Goal: Task Accomplishment & Management: Check status

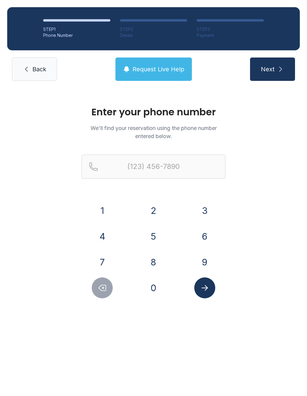
click at [203, 233] on button "6" at bounding box center [204, 236] width 21 height 21
click at [162, 206] on button "2" at bounding box center [153, 210] width 21 height 21
click at [205, 256] on button "9" at bounding box center [204, 262] width 21 height 21
click at [157, 212] on button "2" at bounding box center [153, 210] width 21 height 21
click at [154, 288] on button "0" at bounding box center [153, 288] width 21 height 21
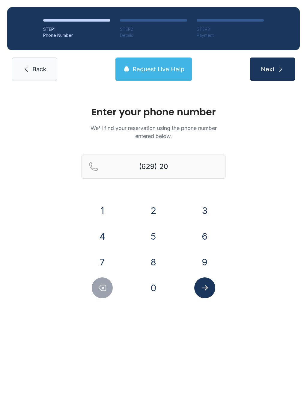
click at [110, 255] on button "7" at bounding box center [102, 262] width 21 height 21
click at [147, 263] on button "8" at bounding box center [153, 262] width 21 height 21
click at [156, 232] on button "5" at bounding box center [153, 236] width 21 height 21
click at [108, 245] on button "4" at bounding box center [102, 236] width 21 height 21
click at [211, 291] on button "Submit lookup form" at bounding box center [204, 288] width 21 height 21
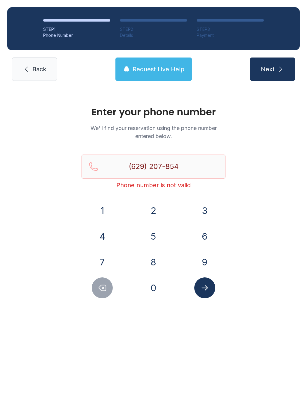
click at [247, 229] on div "Enter your phone number We'll find your reservation using the phone number ente…" at bounding box center [153, 205] width 307 height 234
click at [105, 287] on icon "Delete number" at bounding box center [102, 288] width 9 height 9
click at [201, 233] on button "6" at bounding box center [204, 236] width 21 height 21
click at [109, 265] on button "7" at bounding box center [102, 262] width 21 height 21
type input "[PHONE_NUMBER]"
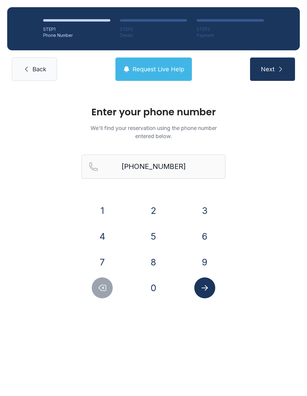
click at [205, 292] on icon "Submit lookup form" at bounding box center [204, 288] width 9 height 9
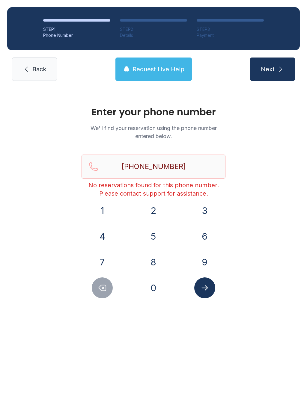
click at [205, 293] on button "Submit lookup form" at bounding box center [204, 288] width 21 height 21
click at [208, 291] on icon "Submit lookup form" at bounding box center [204, 288] width 9 height 9
click at [48, 75] on link "Back" at bounding box center [34, 69] width 45 height 23
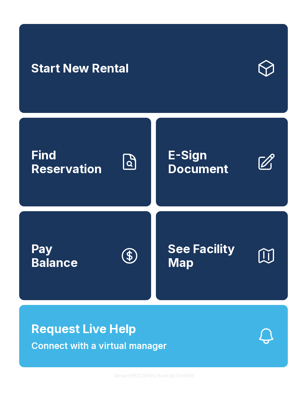
click at [106, 190] on link "Find Reservation" at bounding box center [85, 162] width 132 height 89
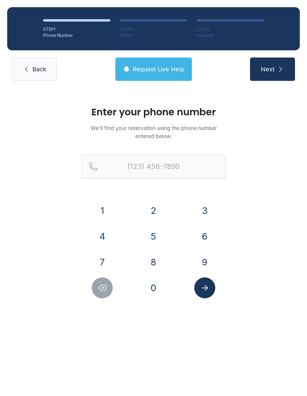
click at [203, 234] on button "6" at bounding box center [204, 236] width 21 height 21
click at [155, 208] on button "2" at bounding box center [153, 210] width 21 height 21
click at [201, 267] on button "9" at bounding box center [204, 262] width 21 height 21
click at [157, 210] on button "2" at bounding box center [153, 210] width 21 height 21
click at [148, 284] on button "0" at bounding box center [153, 288] width 21 height 21
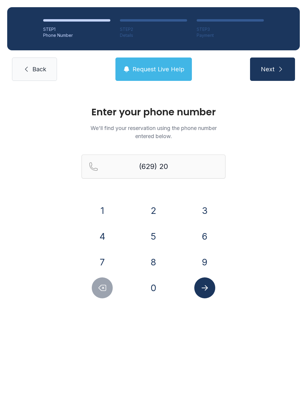
click at [112, 259] on button "7" at bounding box center [102, 262] width 21 height 21
click at [149, 263] on button "8" at bounding box center [153, 262] width 21 height 21
click at [159, 235] on button "5" at bounding box center [153, 236] width 21 height 21
click at [194, 235] on button "6" at bounding box center [204, 236] width 21 height 21
click at [120, 251] on div "1 2 3 4 5 6 7 8 9 0" at bounding box center [154, 249] width 144 height 98
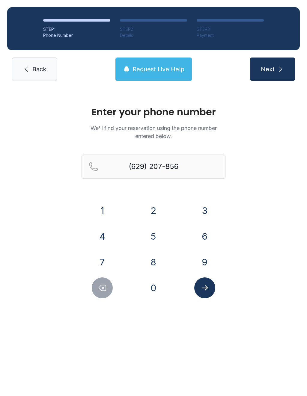
click at [110, 260] on button "7" at bounding box center [102, 262] width 21 height 21
type input "[PHONE_NUMBER]"
click at [209, 291] on icon "Submit lookup form" at bounding box center [204, 288] width 9 height 9
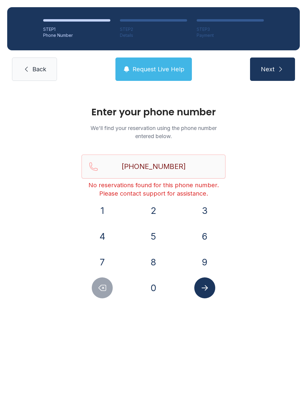
click at [204, 283] on button "Submit lookup form" at bounding box center [204, 288] width 21 height 21
click at [47, 62] on link "Back" at bounding box center [34, 69] width 45 height 23
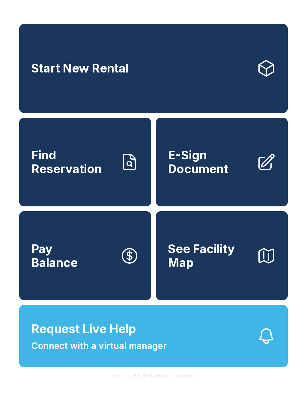
click at [98, 353] on span "Connect with a virtual manager" at bounding box center [98, 345] width 135 height 13
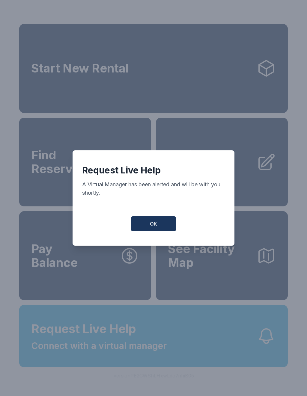
click at [168, 218] on div "Request Live Help A Virtual Manager has been alerted and will be with you short…" at bounding box center [154, 197] width 162 height 95
click at [147, 230] on button "OK" at bounding box center [153, 223] width 45 height 15
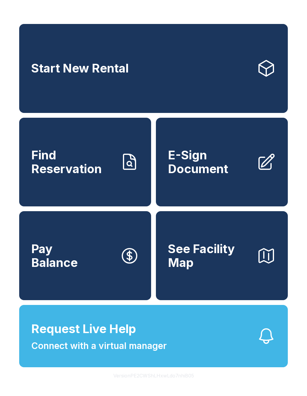
click at [252, 352] on button "Request Live Help Connect with a virtual manager" at bounding box center [153, 336] width 269 height 62
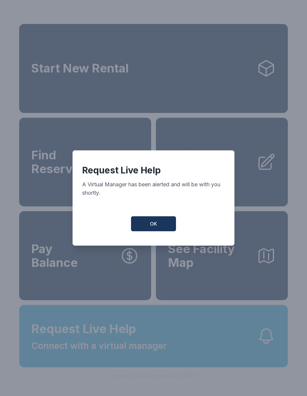
click at [153, 231] on button "OK" at bounding box center [153, 223] width 45 height 15
